Goal: Information Seeking & Learning: Learn about a topic

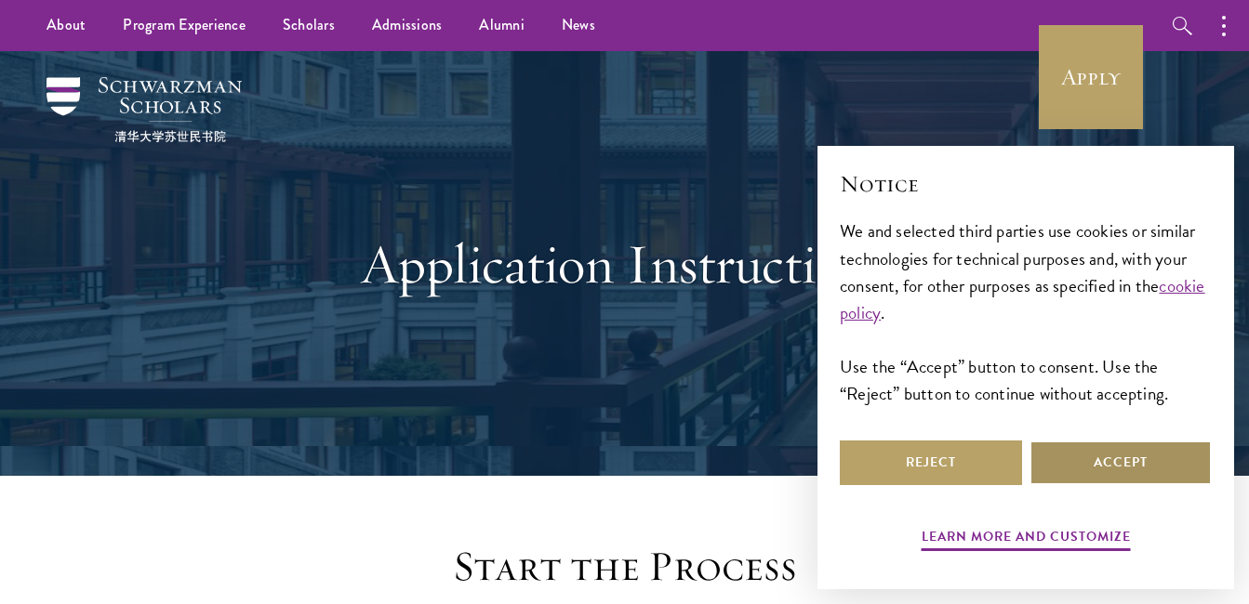
click at [1078, 471] on button "Accept" at bounding box center [1120, 463] width 182 height 45
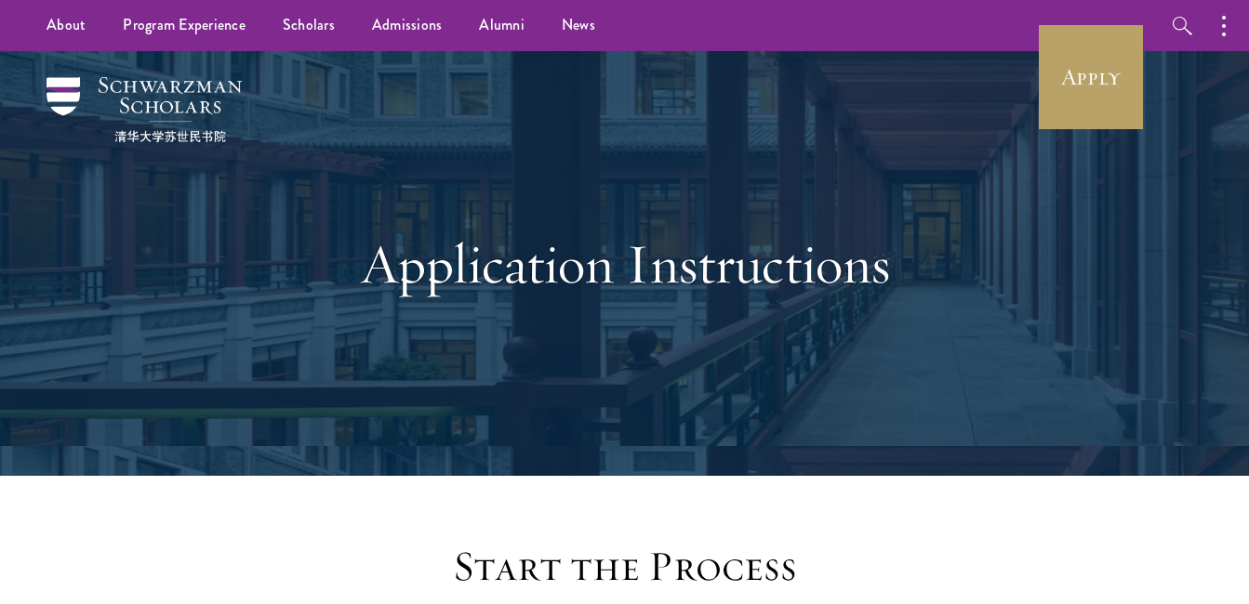
scroll to position [558, 0]
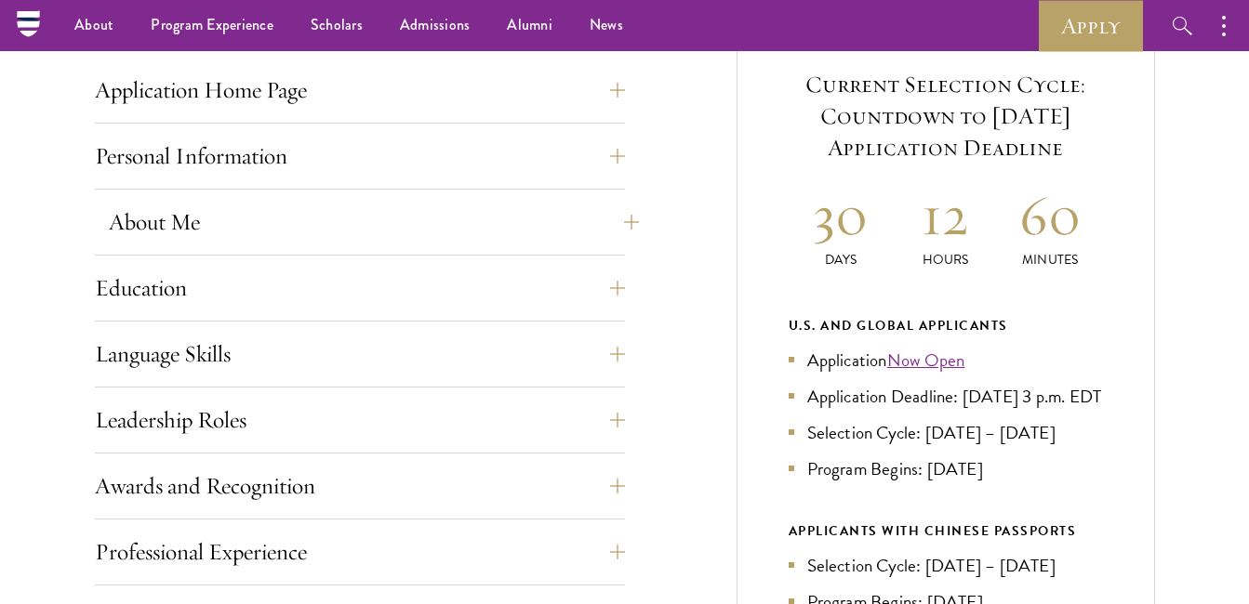
scroll to position [651, 0]
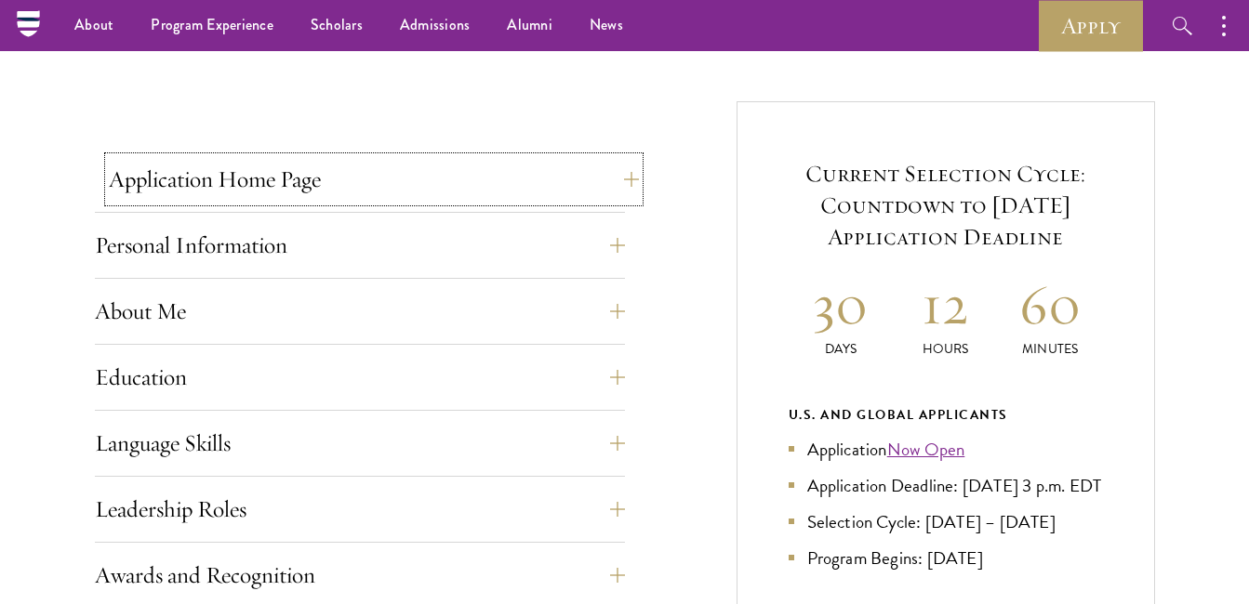
click at [631, 184] on button "Application Home Page" at bounding box center [374, 179] width 530 height 45
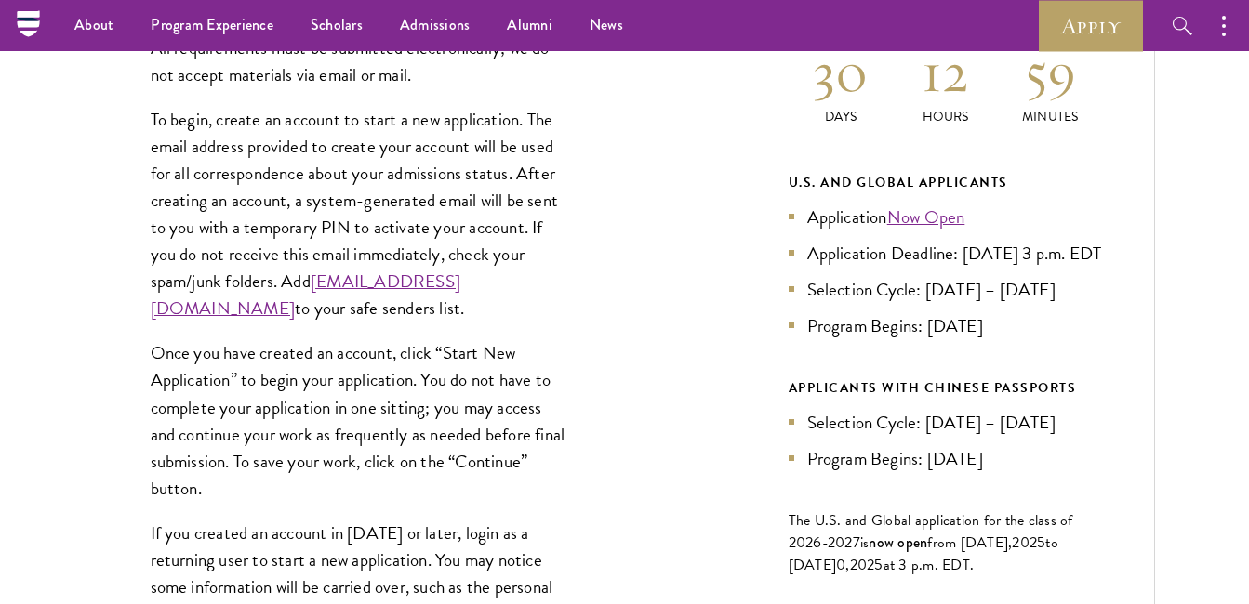
scroll to position [837, 0]
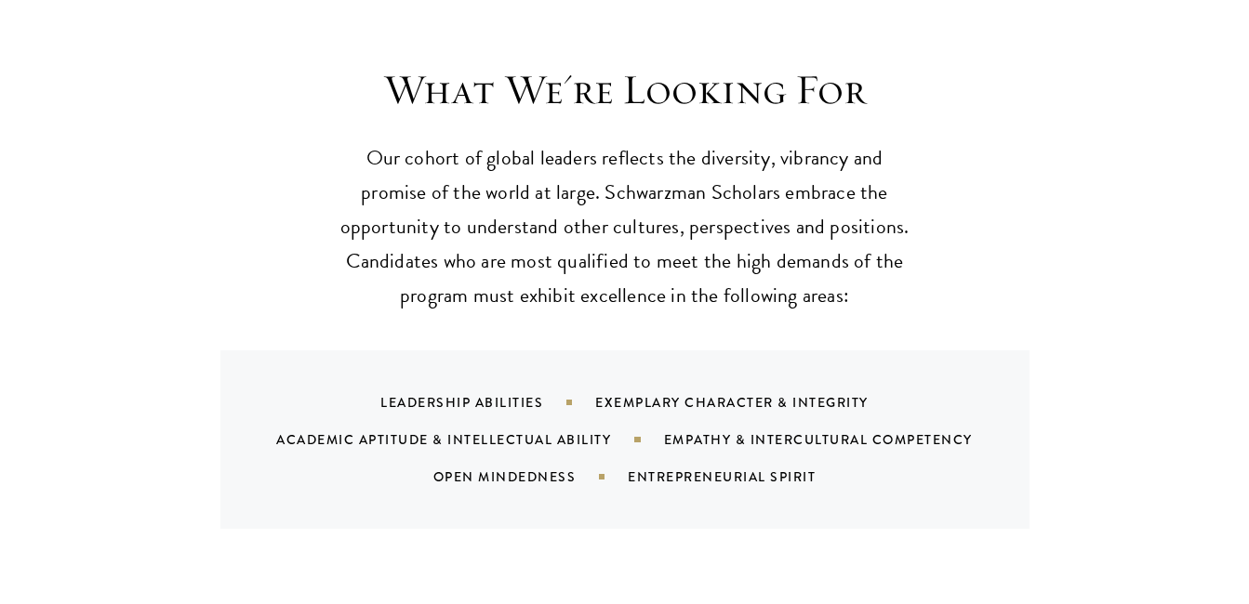
scroll to position [1766, 0]
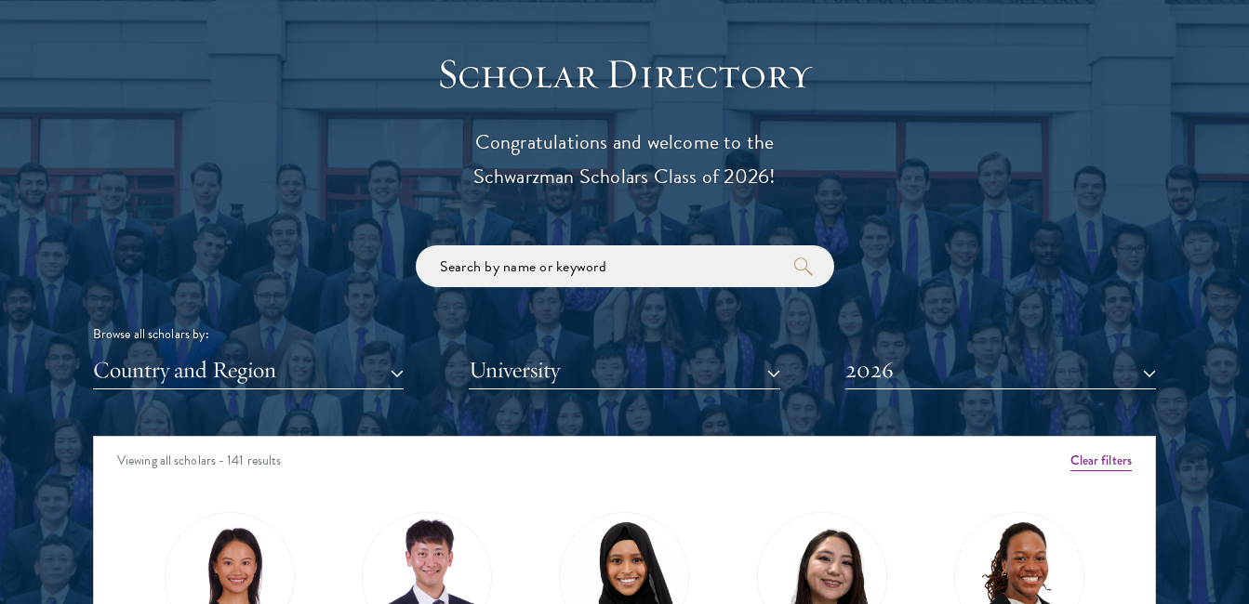
scroll to position [2044, 0]
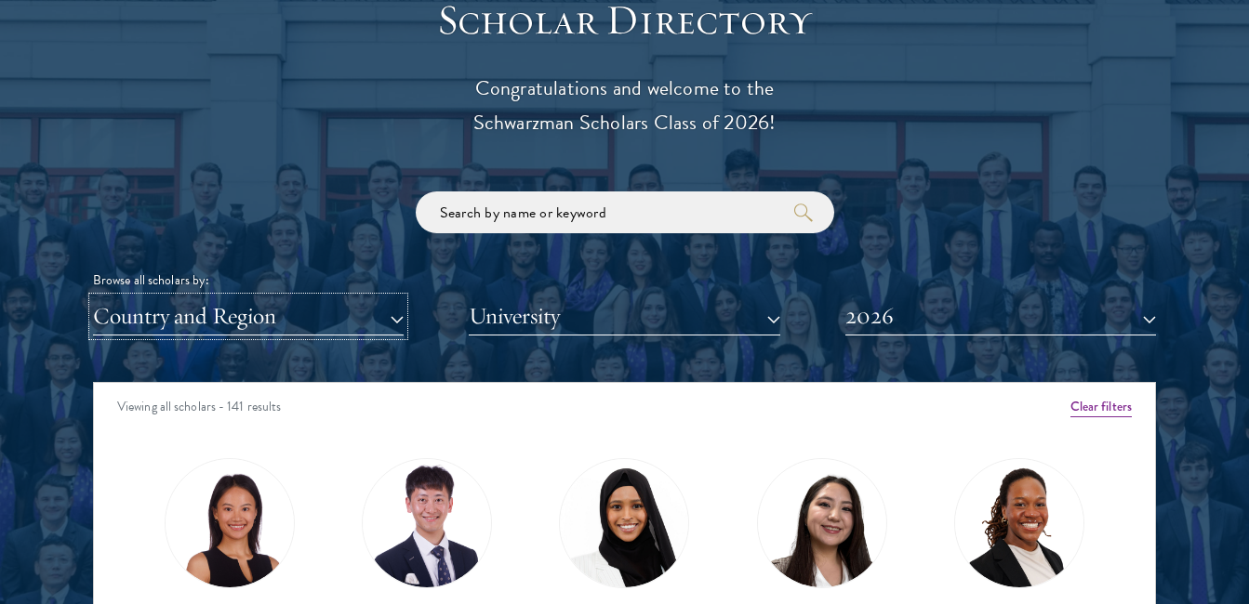
click at [245, 316] on button "Country and Region" at bounding box center [248, 317] width 311 height 38
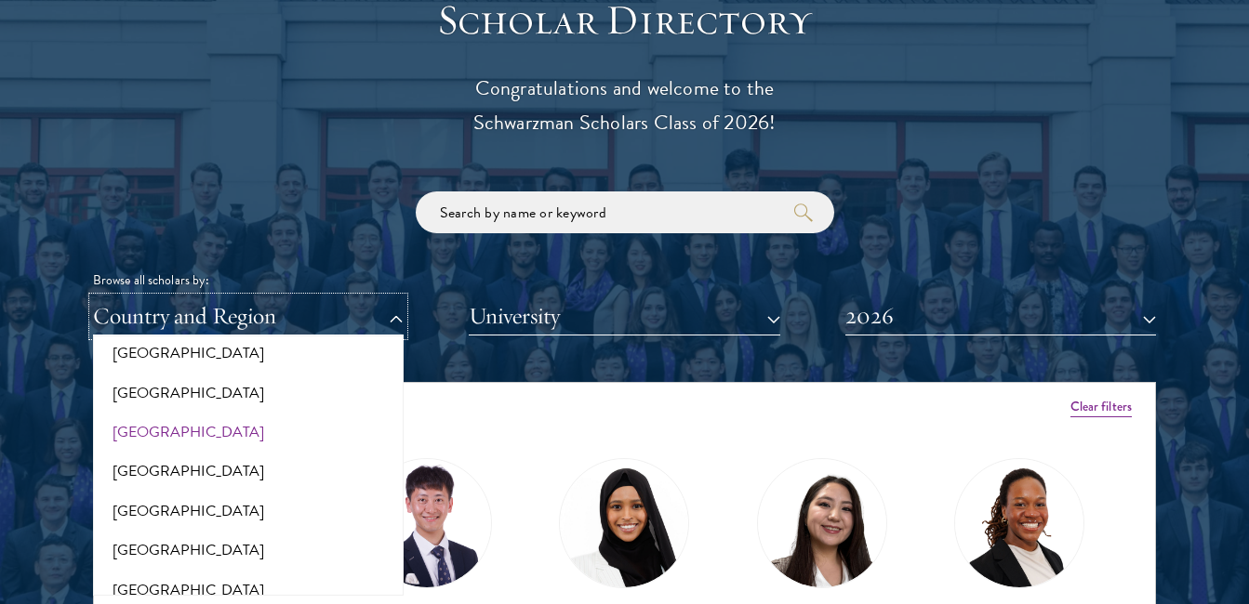
scroll to position [372, 0]
click at [972, 135] on div "Scholar Directory Congratulations and welcome to the Schwarzman Scholars Class …" at bounding box center [624, 467] width 1063 height 946
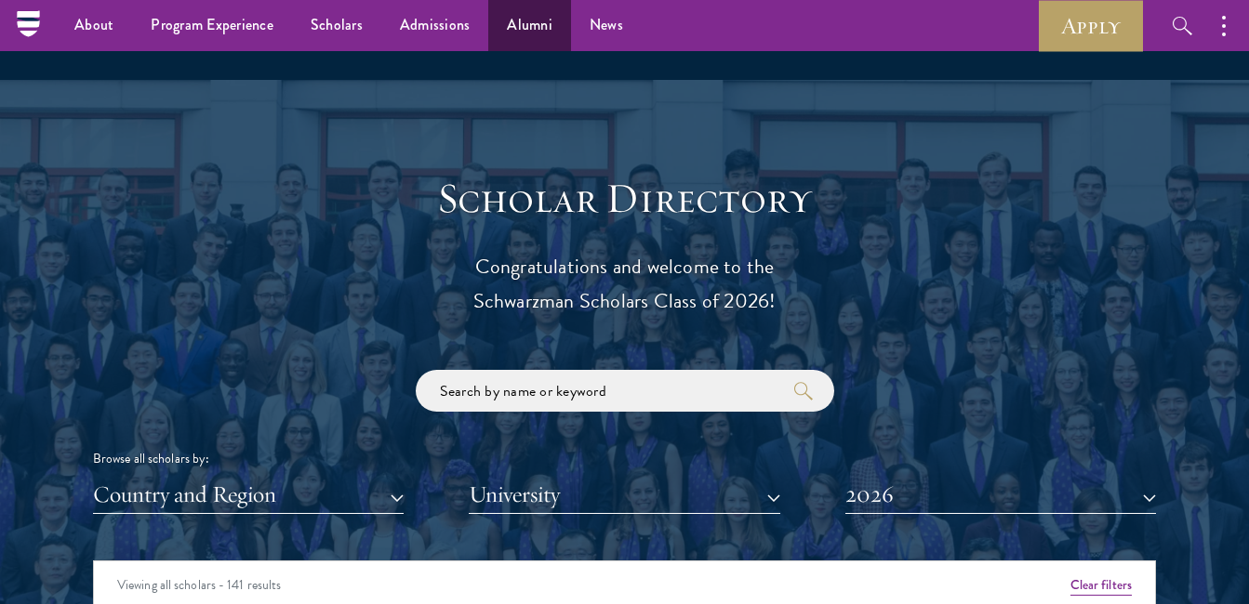
scroll to position [1859, 0]
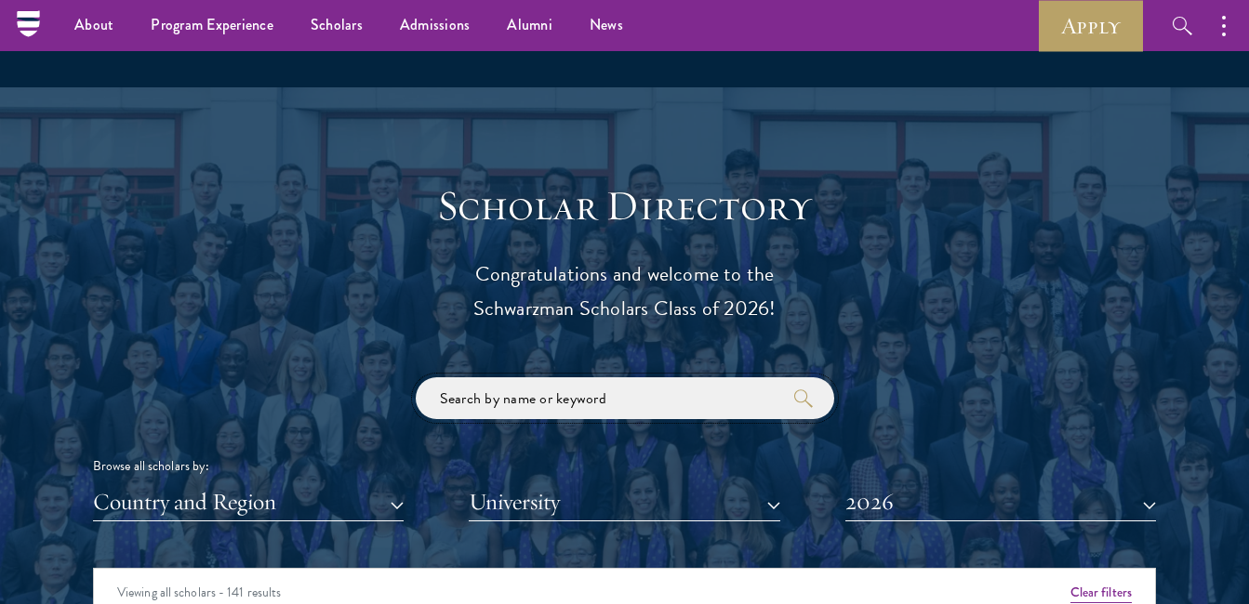
click at [550, 407] on input "search" at bounding box center [625, 398] width 418 height 42
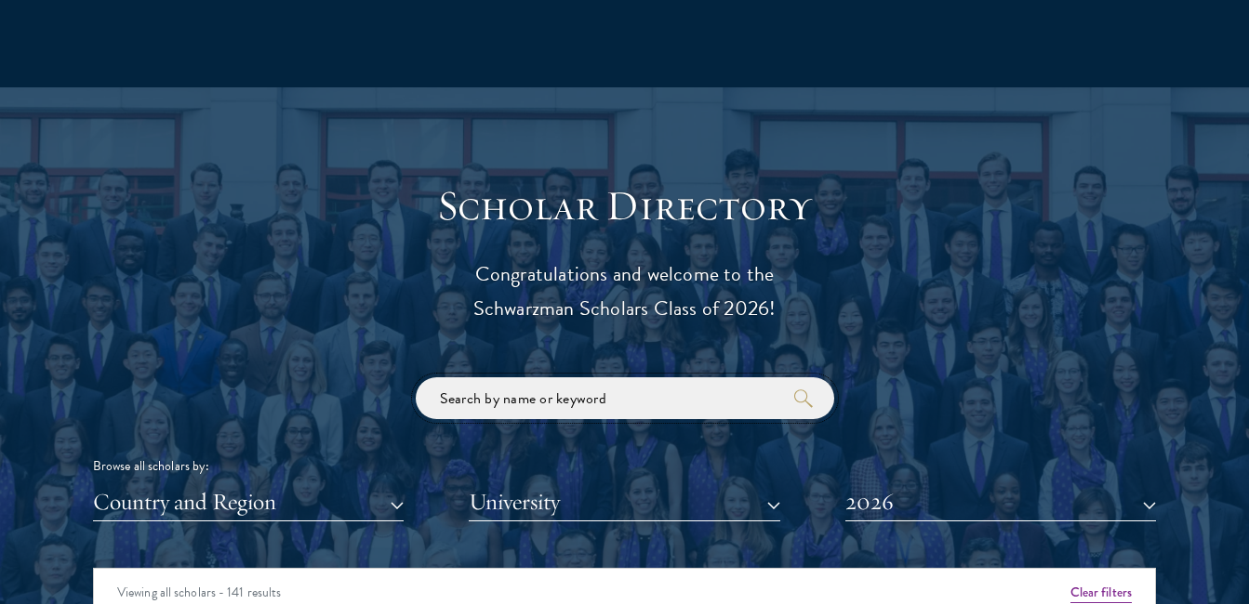
scroll to position [2137, 0]
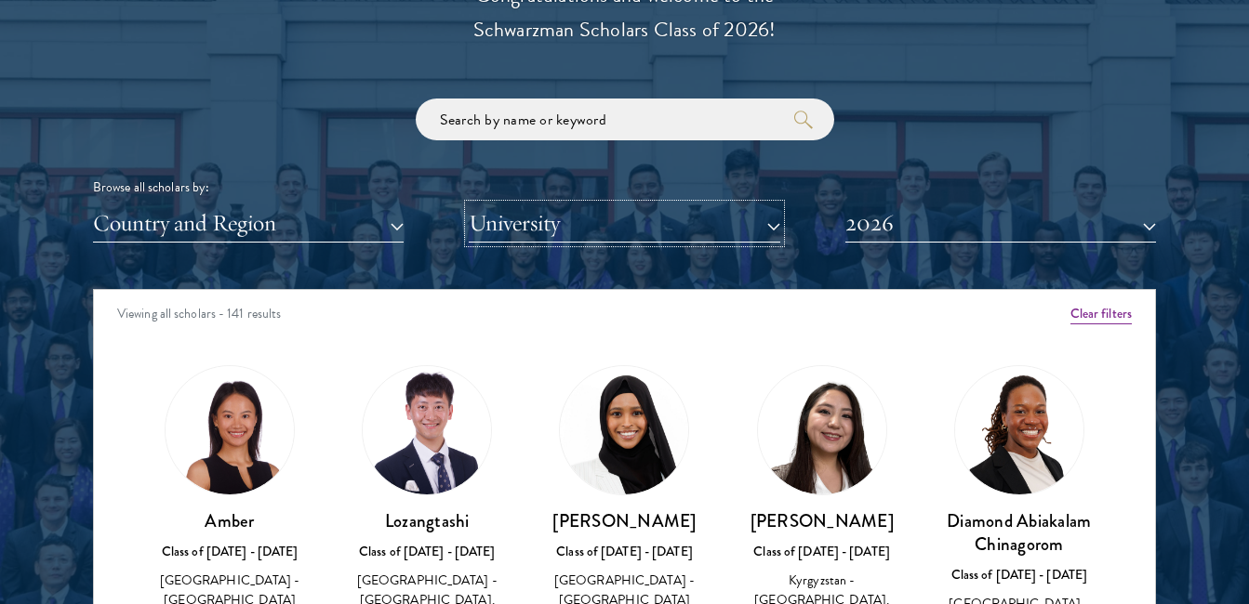
click at [622, 232] on button "University" at bounding box center [624, 224] width 311 height 38
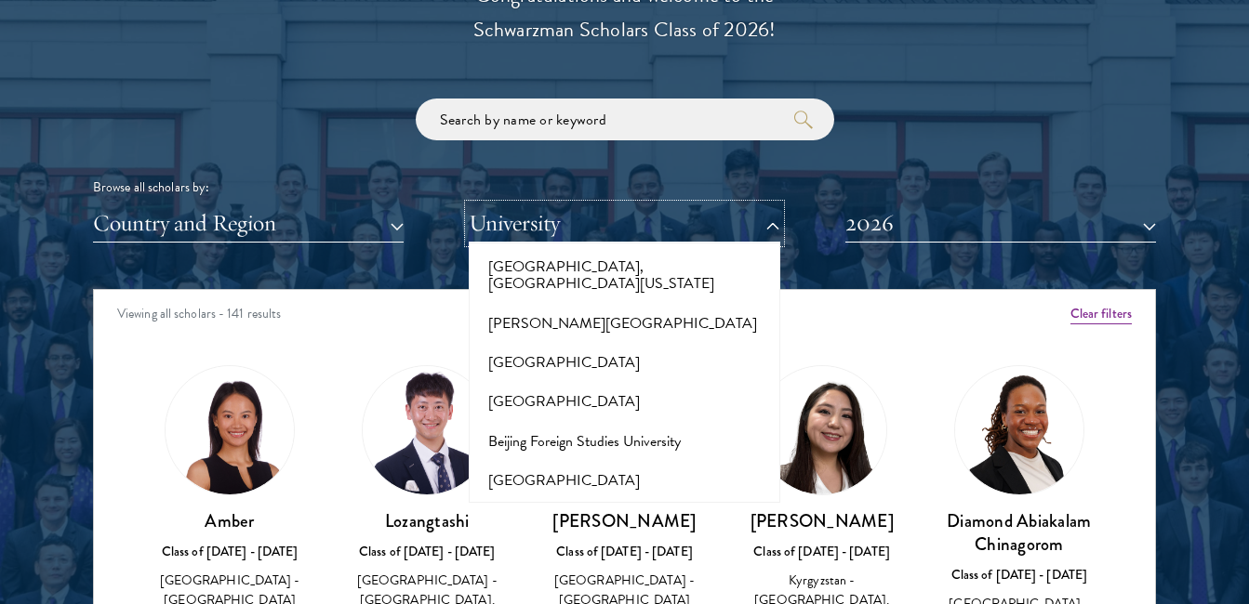
scroll to position [1116, 0]
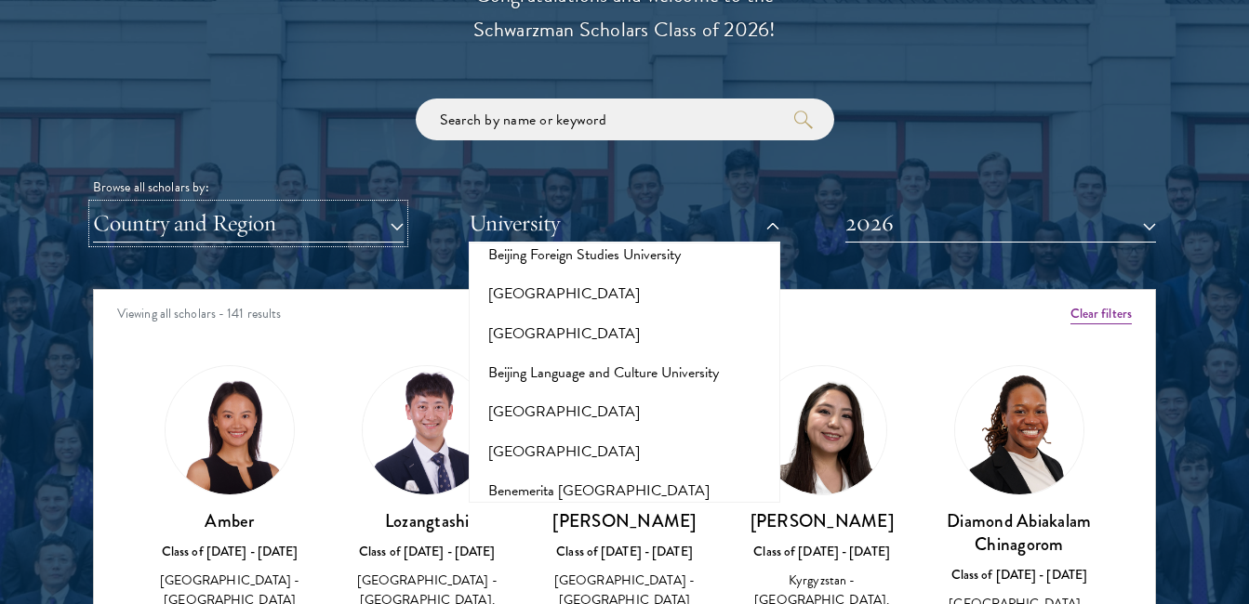
click at [315, 221] on button "Country and Region" at bounding box center [248, 224] width 311 height 38
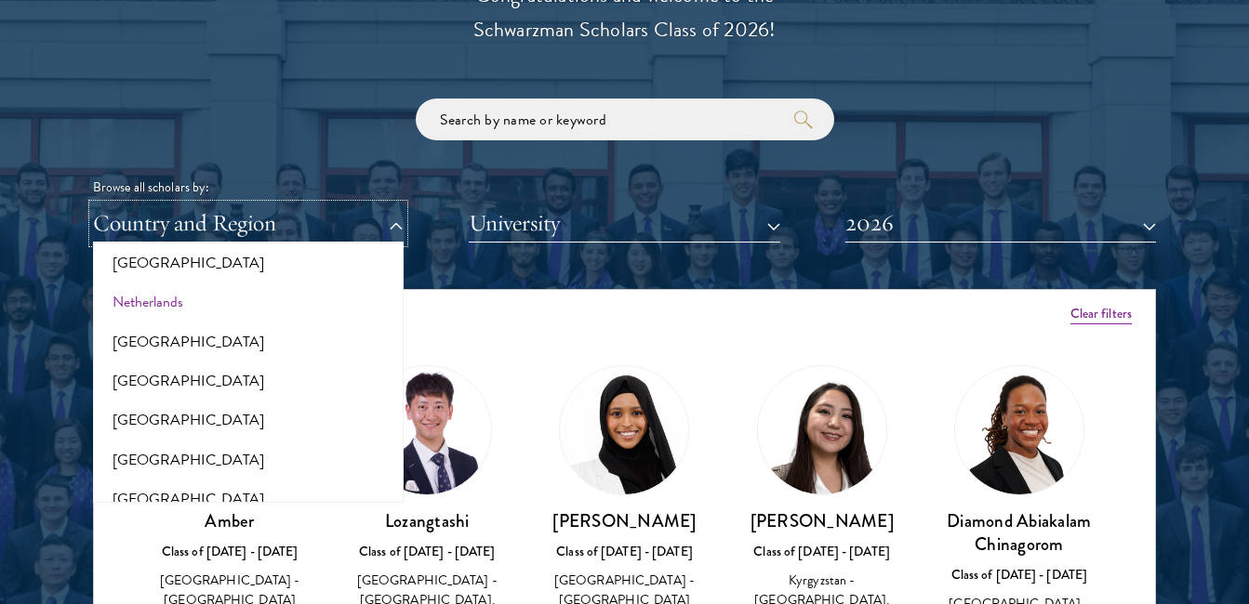
scroll to position [2696, 0]
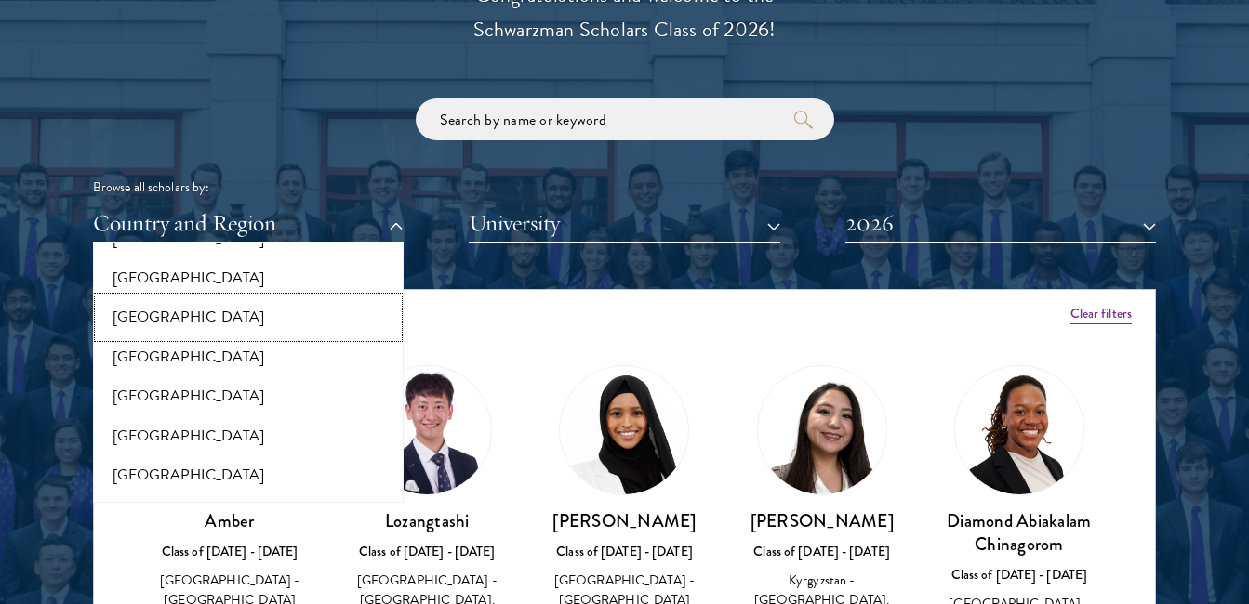
click at [180, 303] on button "[GEOGRAPHIC_DATA]" at bounding box center [248, 317] width 299 height 39
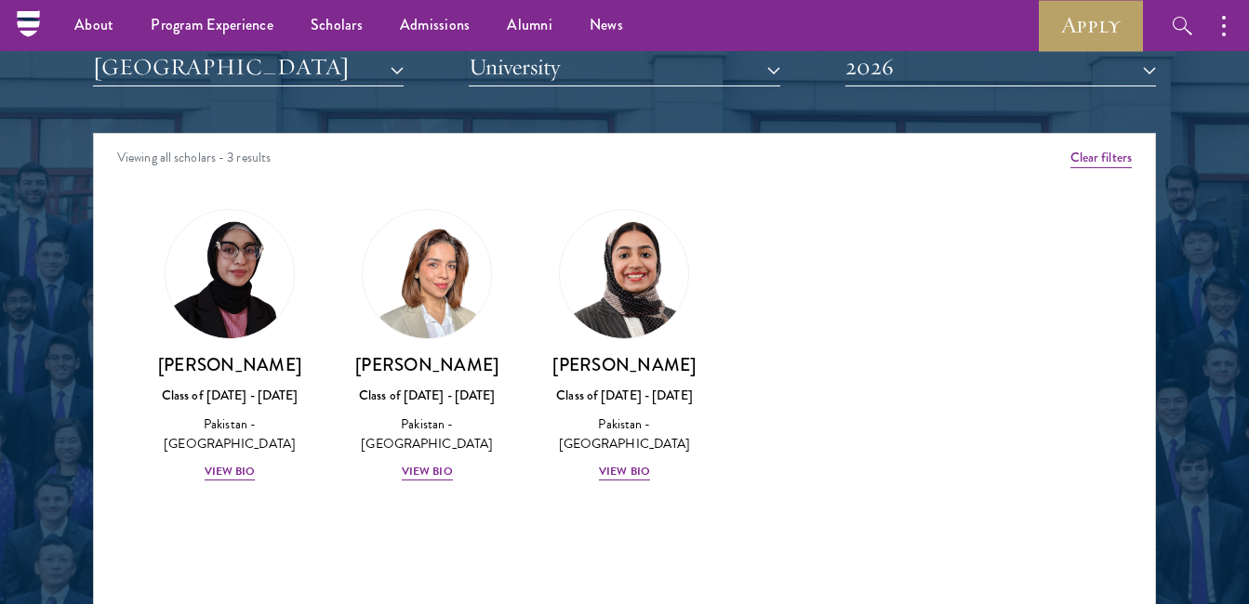
scroll to position [2230, 0]
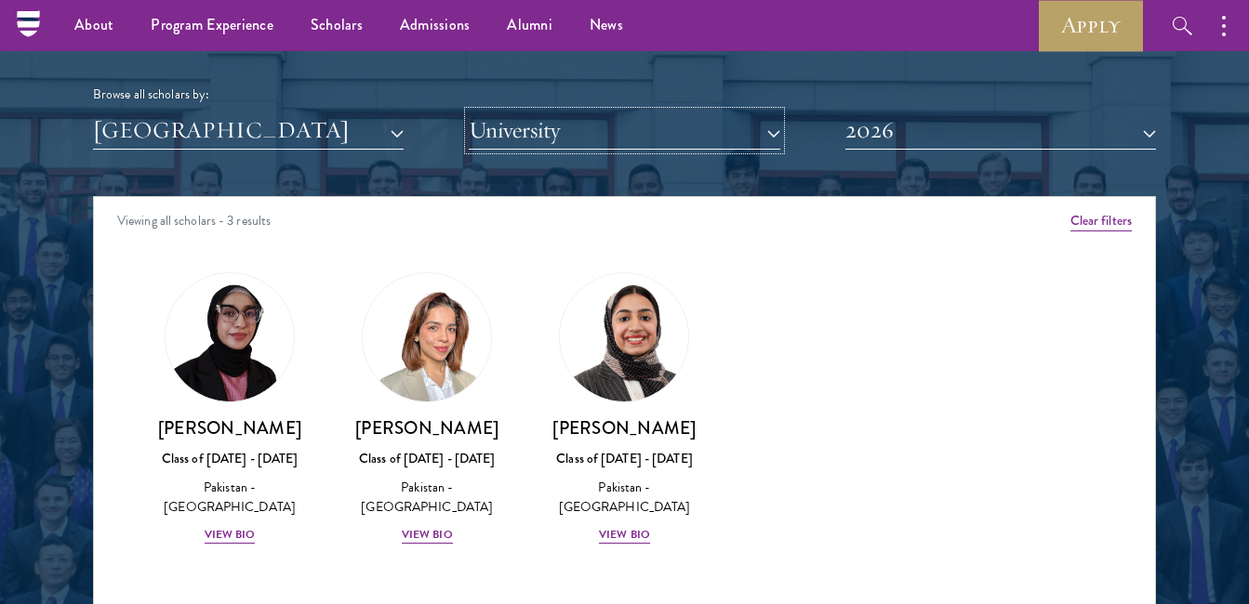
click at [622, 135] on button "University" at bounding box center [624, 131] width 311 height 38
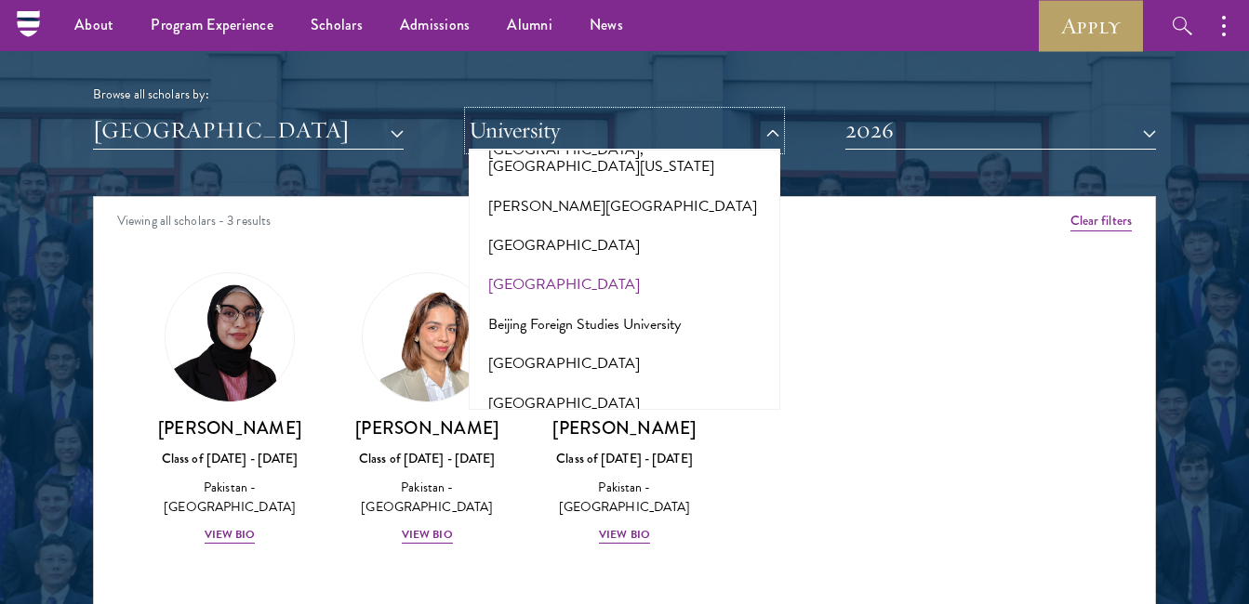
scroll to position [930, 0]
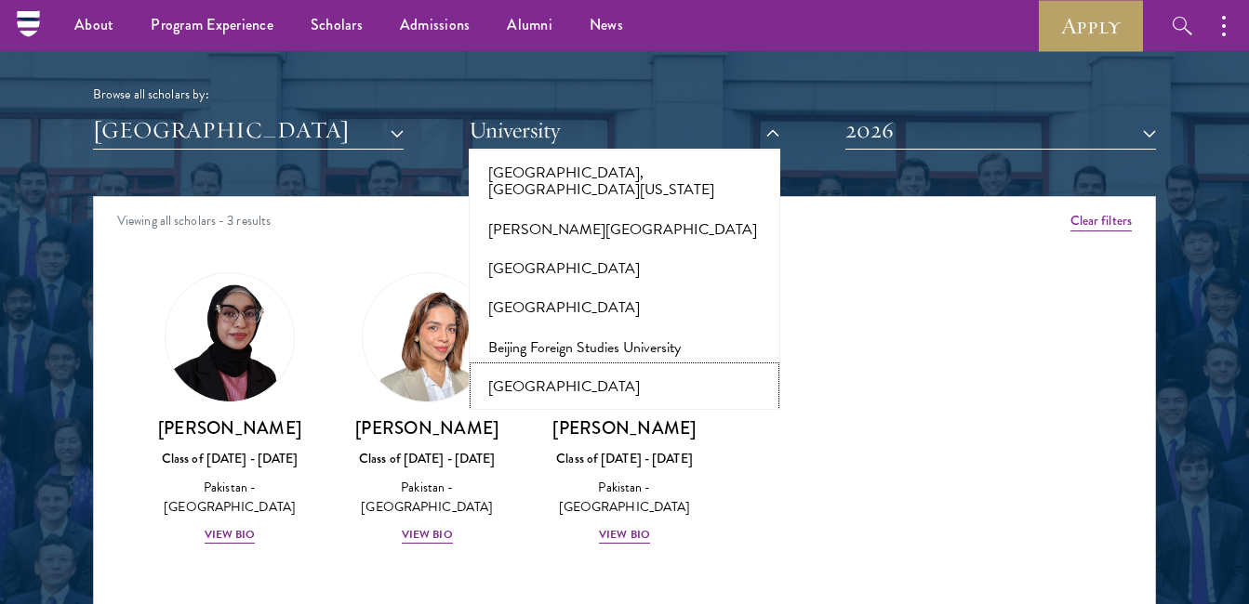
click at [579, 367] on button "[GEOGRAPHIC_DATA]" at bounding box center [623, 386] width 299 height 39
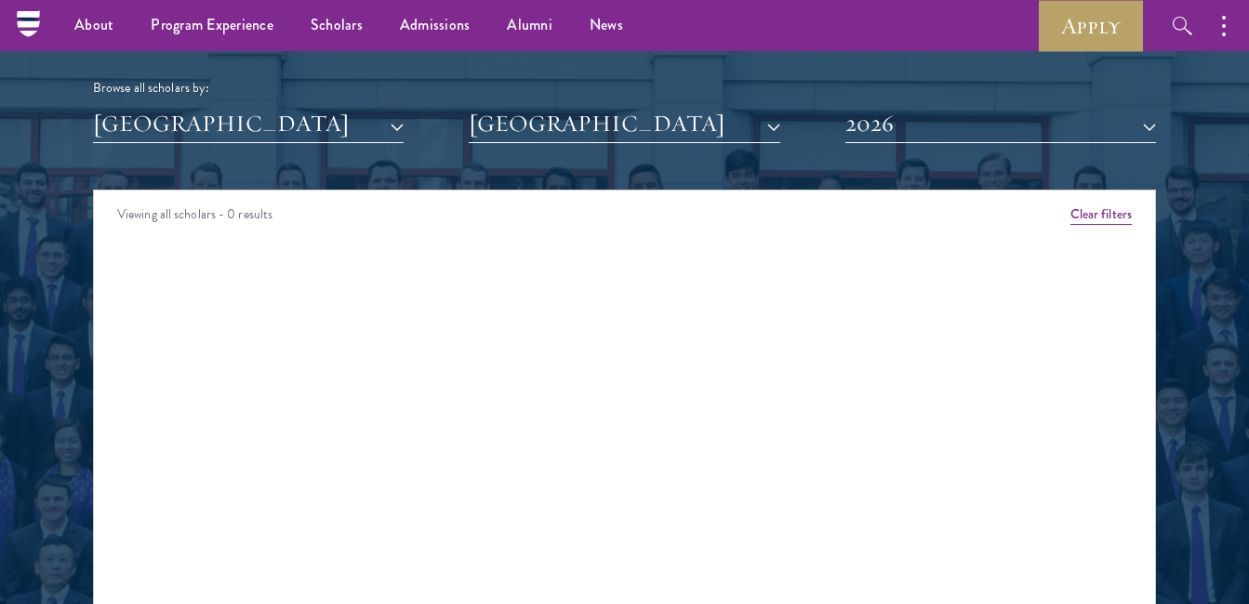
scroll to position [2230, 0]
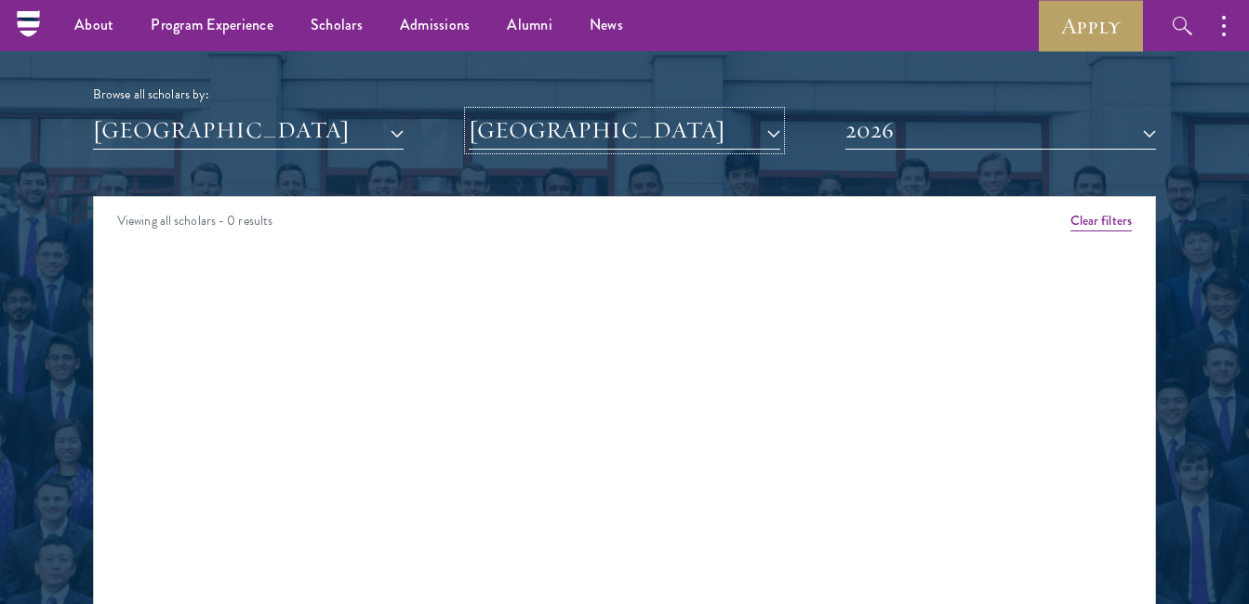
click at [588, 125] on button "[GEOGRAPHIC_DATA]" at bounding box center [624, 131] width 311 height 38
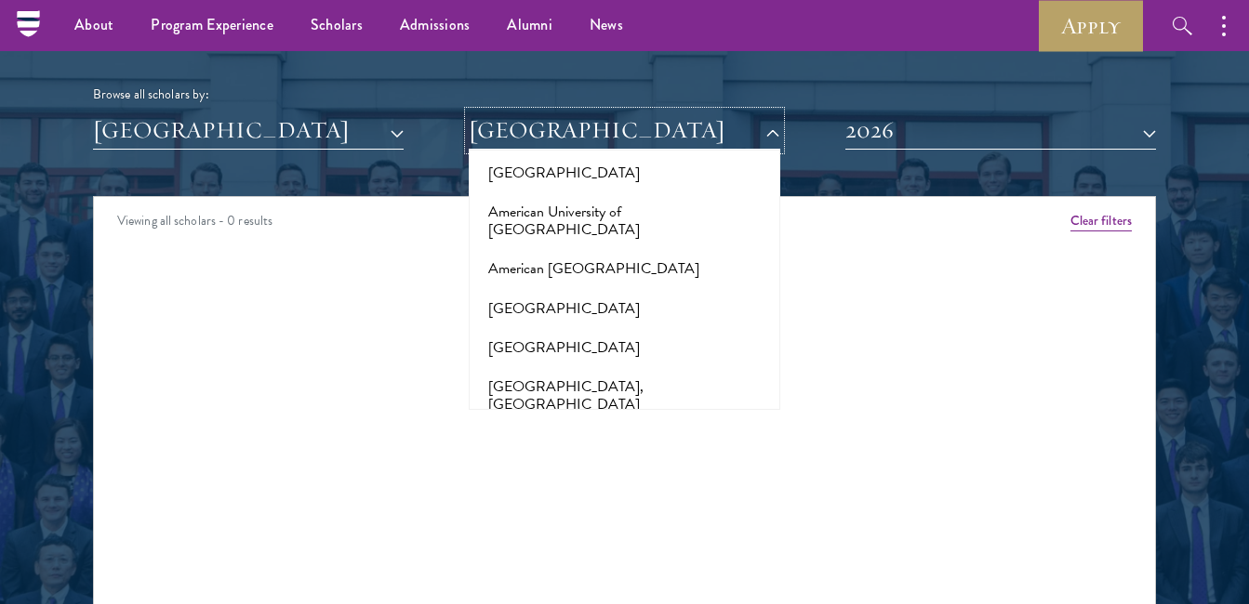
scroll to position [0, 0]
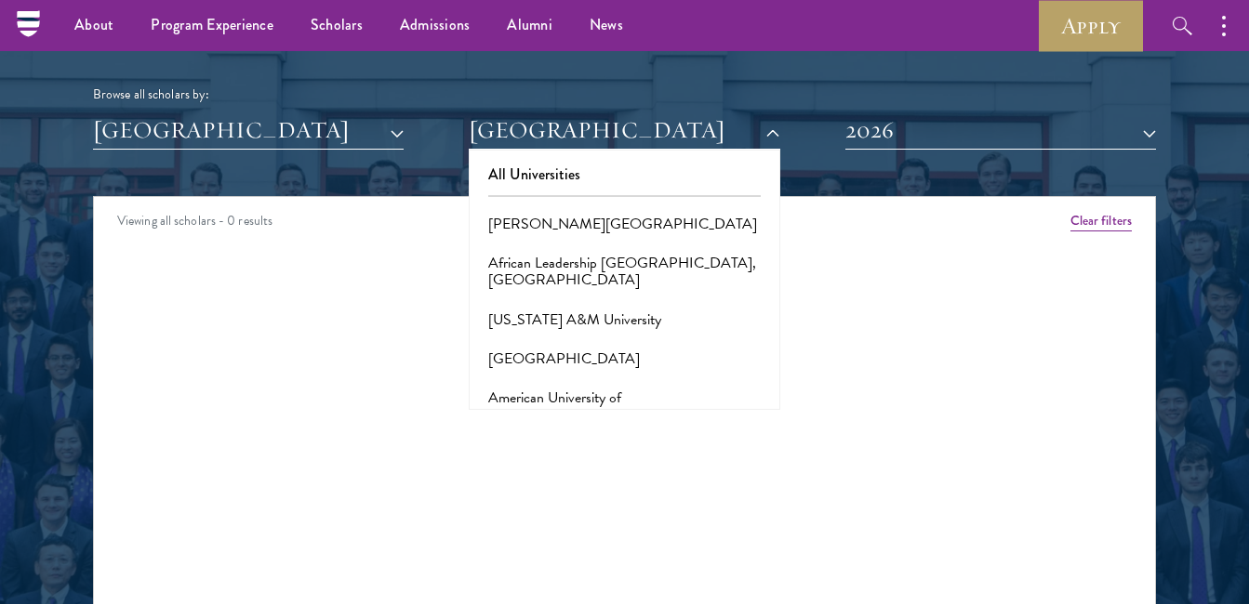
click at [434, 289] on div "Amber Class of [DATE] - [DATE] [GEOGRAPHIC_DATA] - [GEOGRAPHIC_DATA] View Bio C…" at bounding box center [624, 270] width 1061 height 42
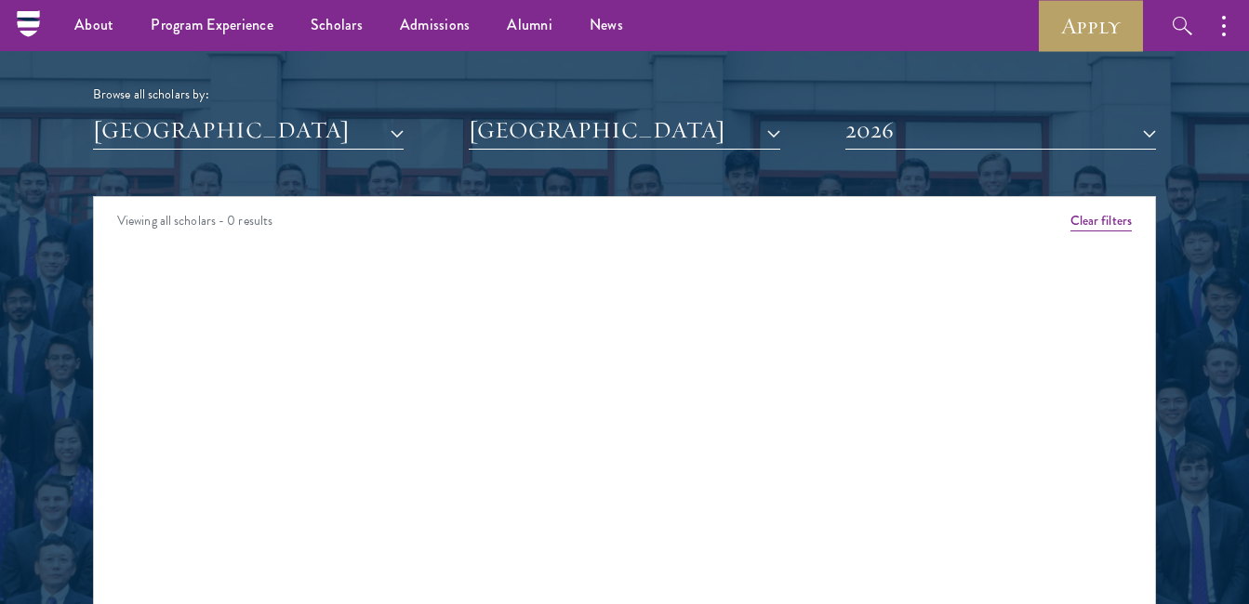
drag, startPoint x: 620, startPoint y: 99, endPoint x: 626, endPoint y: 118, distance: 20.3
click at [621, 100] on div "Browse all scholars by:" at bounding box center [624, 95] width 1063 height 20
click at [627, 119] on button "[GEOGRAPHIC_DATA]" at bounding box center [624, 131] width 311 height 38
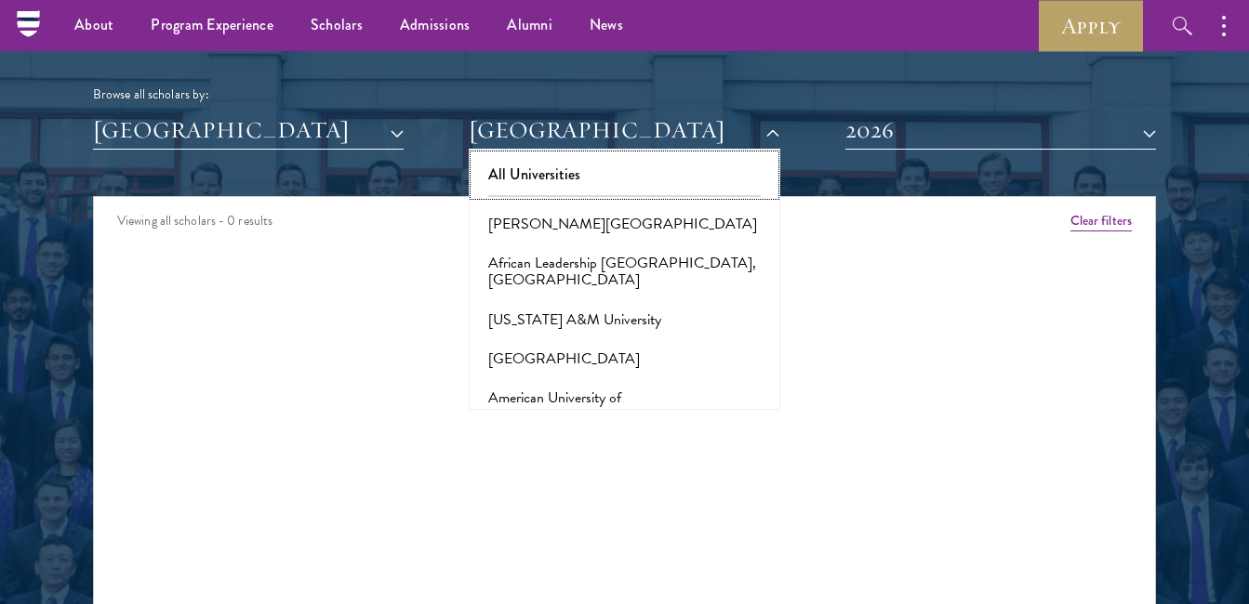
click at [627, 171] on button "All Universities" at bounding box center [623, 174] width 299 height 39
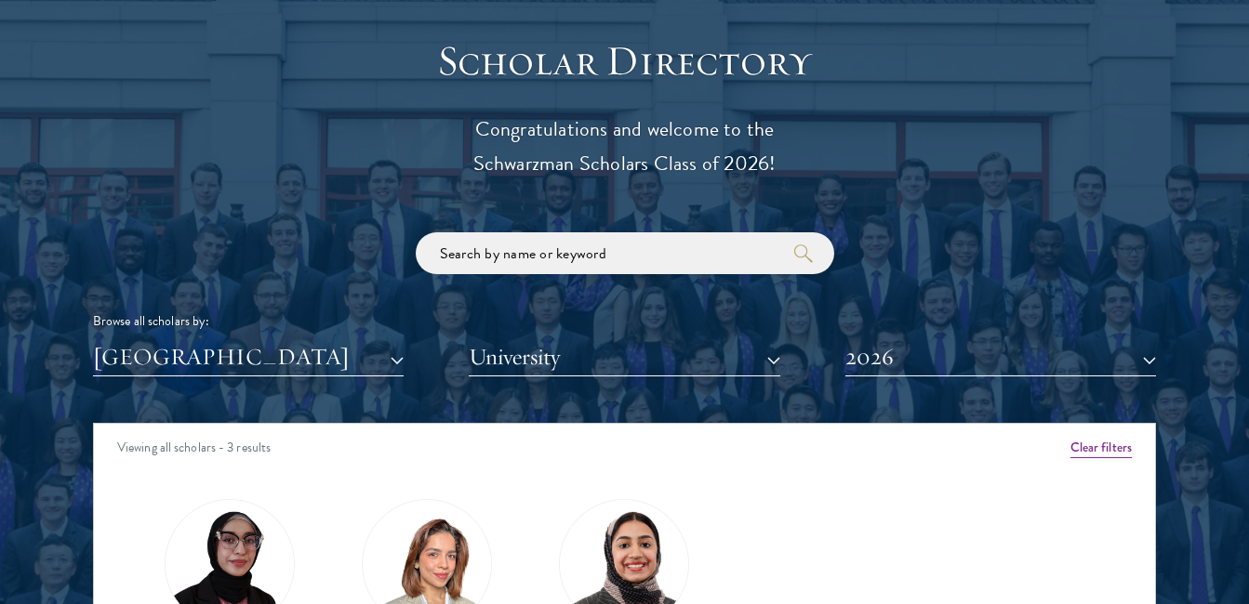
scroll to position [2044, 0]
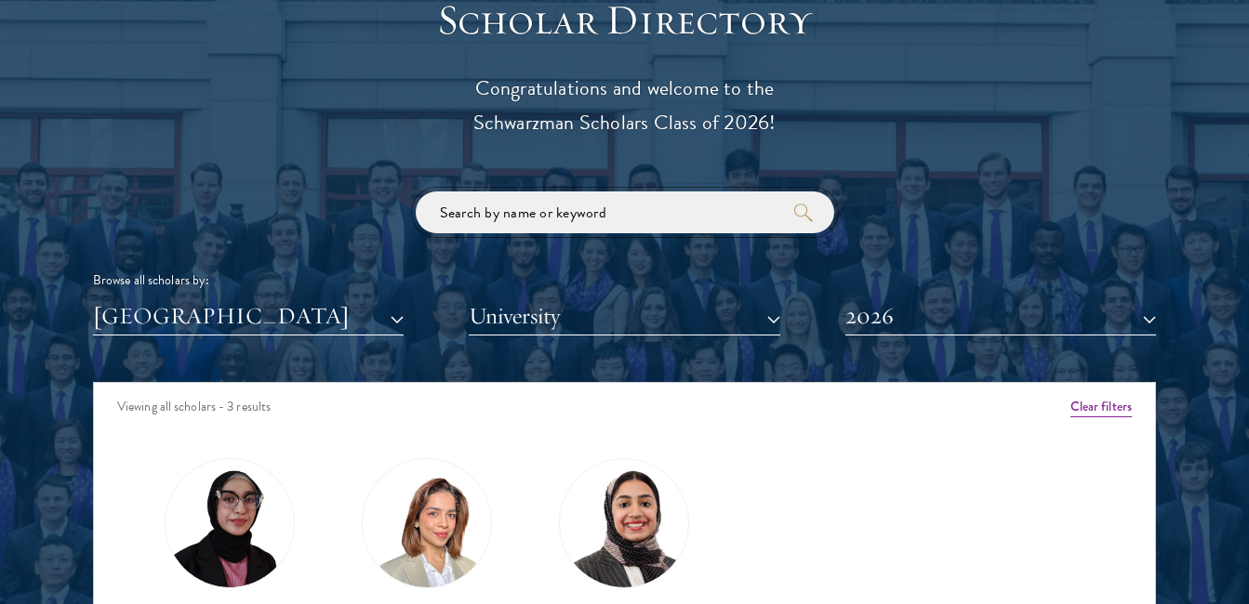
click at [577, 232] on input "search" at bounding box center [625, 213] width 418 height 42
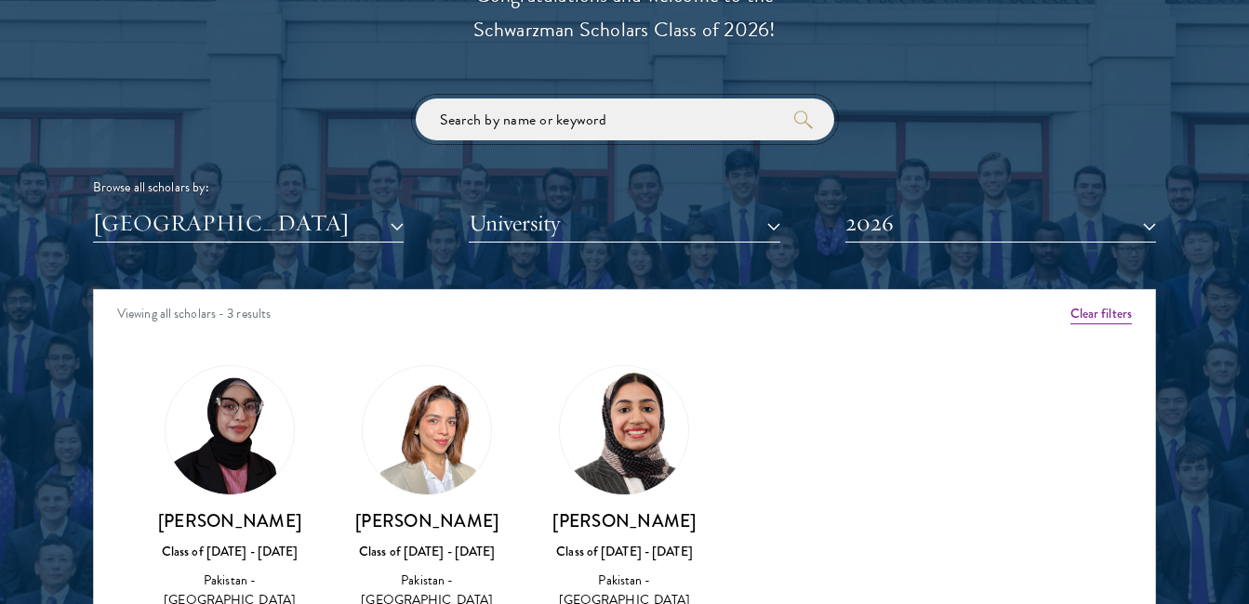
scroll to position [2323, 0]
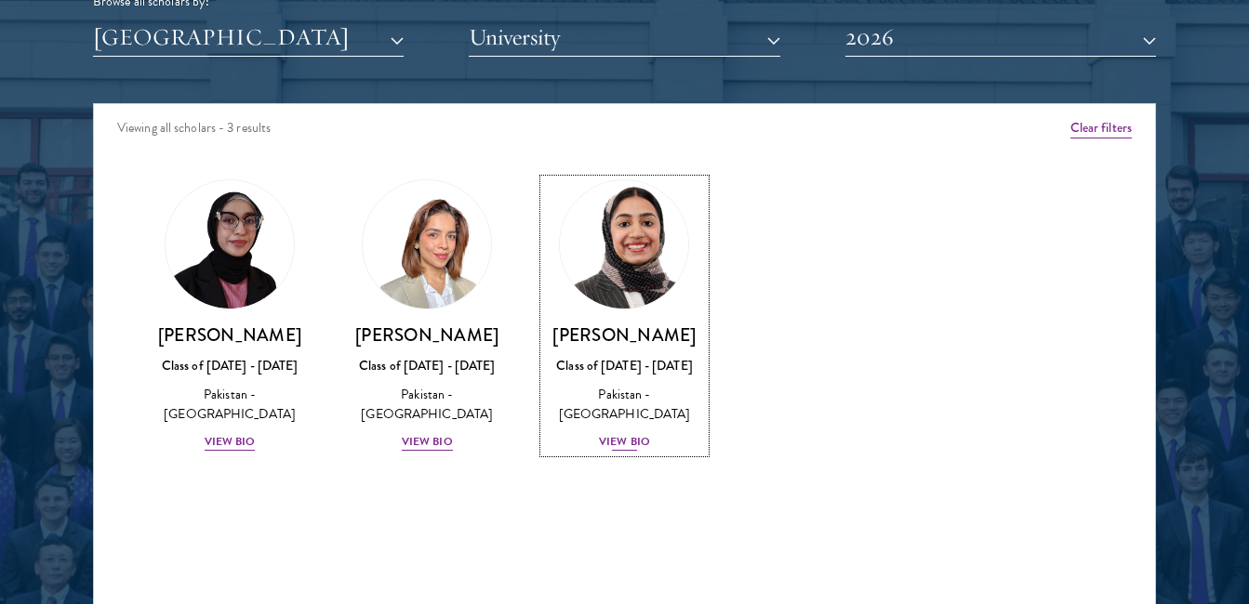
click at [613, 433] on div "View Bio" at bounding box center [624, 442] width 51 height 18
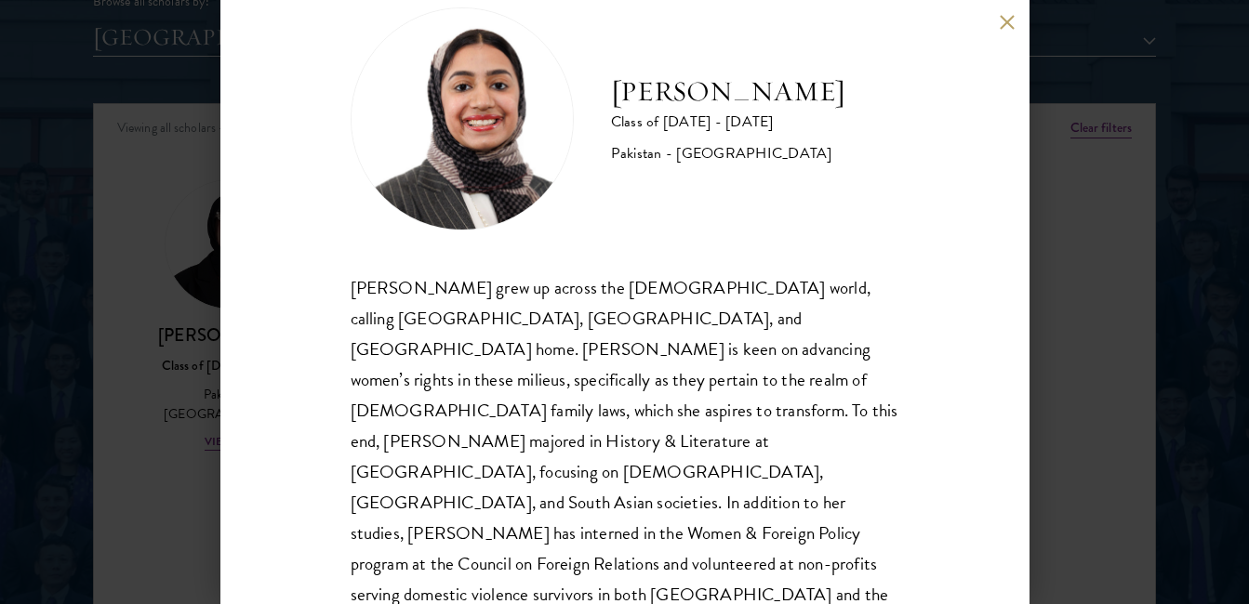
scroll to position [2416, 0]
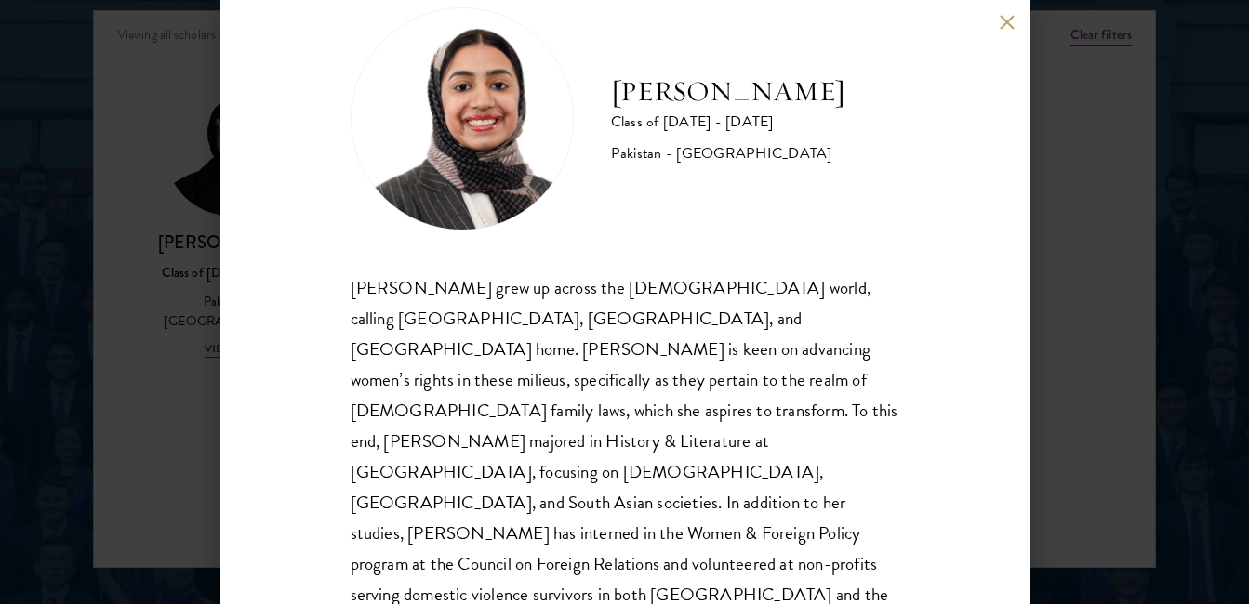
click at [995, 18] on div "[PERSON_NAME] Class of [DATE] - [DATE] [GEOGRAPHIC_DATA] - [GEOGRAPHIC_DATA] [P…" at bounding box center [624, 302] width 809 height 604
click at [1009, 30] on div "[PERSON_NAME] Class of [DATE] - [DATE] [GEOGRAPHIC_DATA] - [GEOGRAPHIC_DATA] [P…" at bounding box center [624, 302] width 809 height 604
click at [1000, 13] on div "[PERSON_NAME] Class of [DATE] - [DATE] [GEOGRAPHIC_DATA] - [GEOGRAPHIC_DATA] [P…" at bounding box center [624, 302] width 809 height 604
click at [1013, 21] on button at bounding box center [1007, 22] width 16 height 16
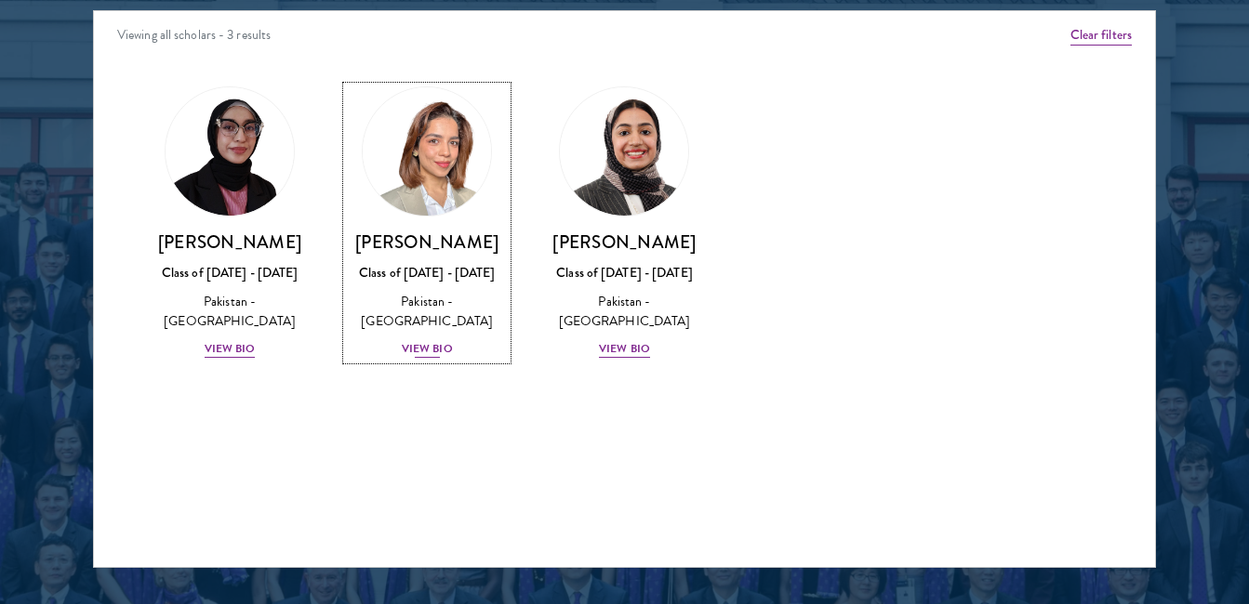
click at [423, 351] on div "View Bio" at bounding box center [427, 349] width 51 height 18
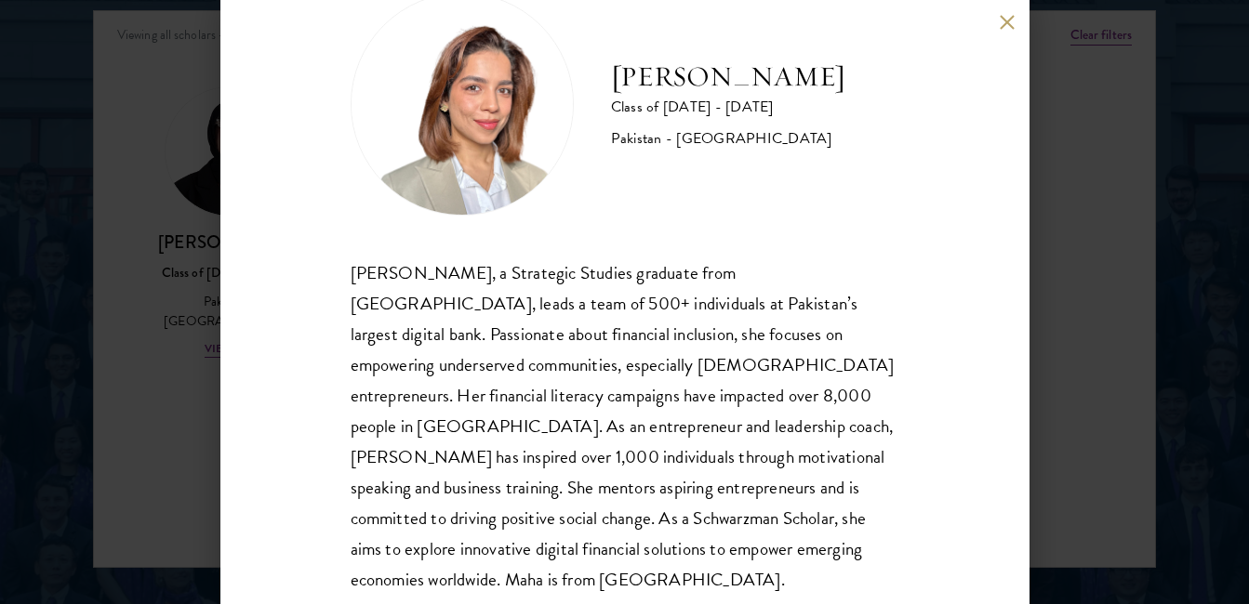
scroll to position [93, 0]
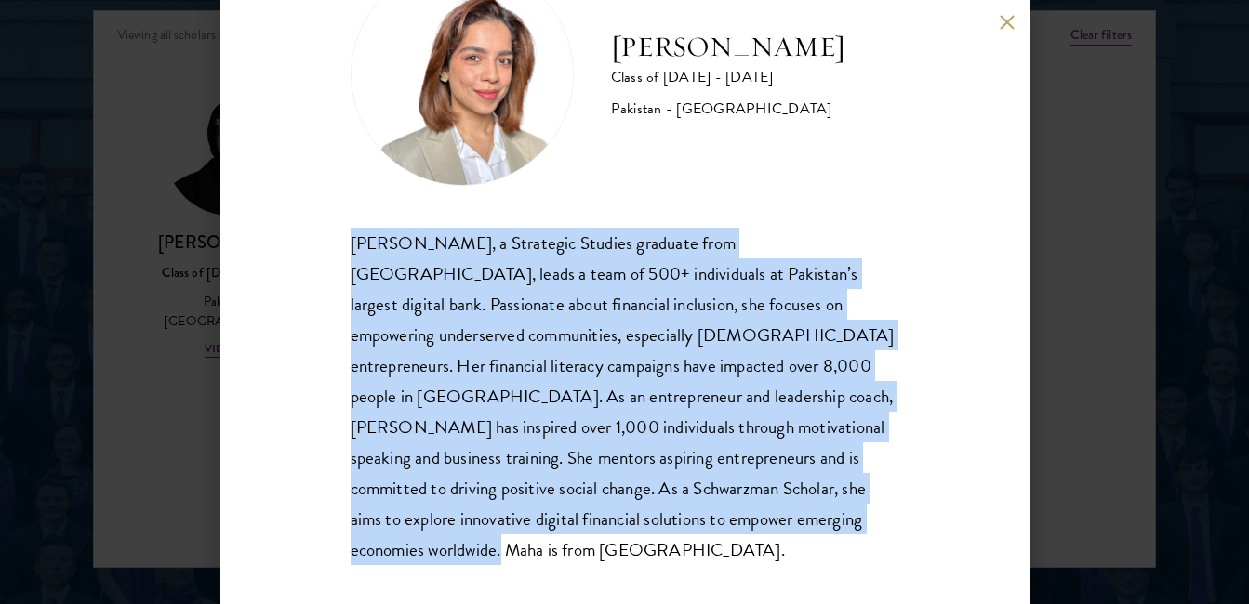
drag, startPoint x: 353, startPoint y: 233, endPoint x: 523, endPoint y: 531, distance: 342.7
click at [518, 541] on div "[PERSON_NAME], a Strategic Studies graduate from [GEOGRAPHIC_DATA], leads a tea…" at bounding box center [625, 397] width 549 height 338
copy div "[PERSON_NAME], a Strategic Studies graduate from [GEOGRAPHIC_DATA], leads a tea…"
click at [1010, 20] on button at bounding box center [1007, 22] width 16 height 16
